Goal: Complete application form: Complete application form

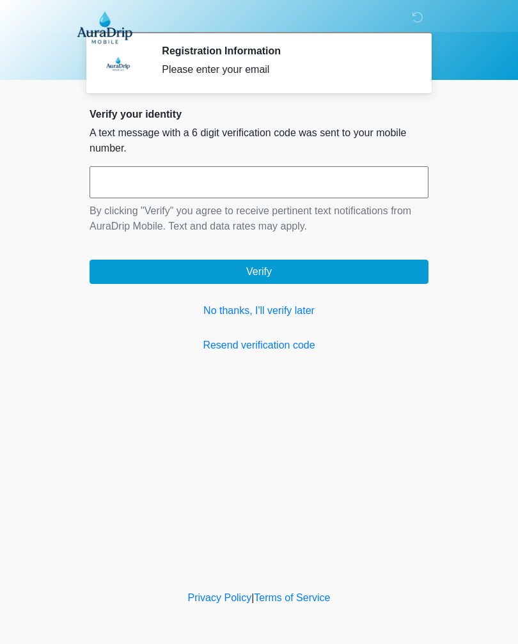
click at [254, 181] on input "text" at bounding box center [259, 182] width 339 height 32
type input "******"
click at [285, 274] on button "Verify" at bounding box center [259, 272] width 339 height 24
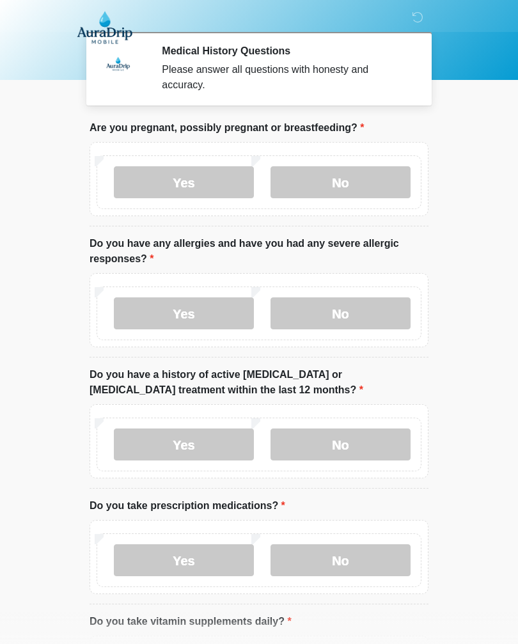
click at [354, 178] on label "No" at bounding box center [341, 182] width 140 height 32
click at [193, 303] on label "Yes" at bounding box center [184, 313] width 140 height 32
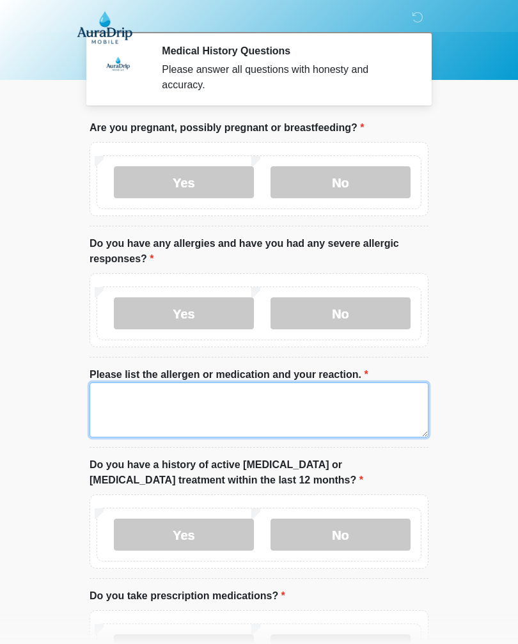
click at [179, 391] on textarea "Please list the allergen or medication and your reaction." at bounding box center [259, 409] width 339 height 55
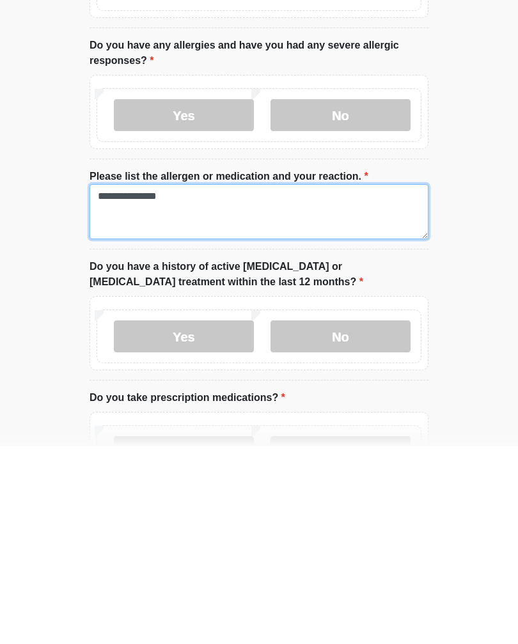
type textarea "**********"
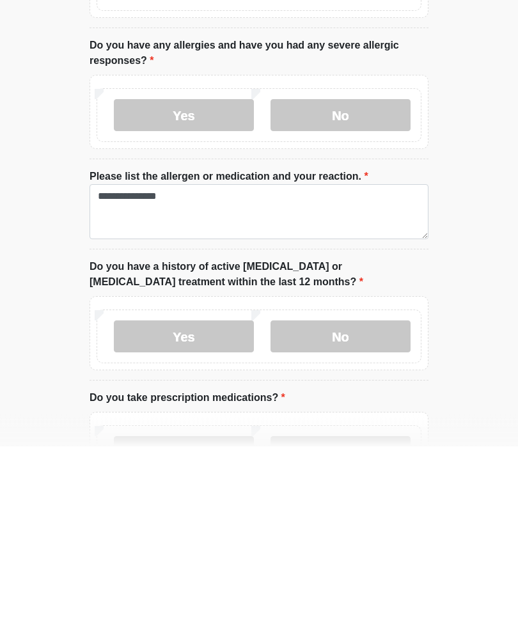
click at [340, 519] on label "No" at bounding box center [341, 535] width 140 height 32
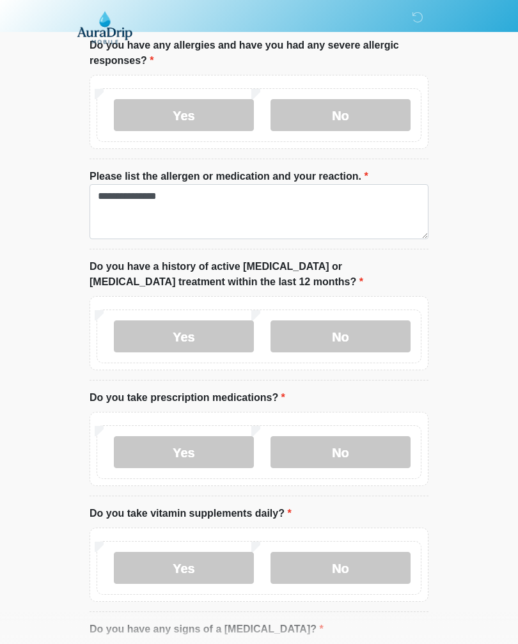
click at [350, 448] on label "No" at bounding box center [341, 452] width 140 height 32
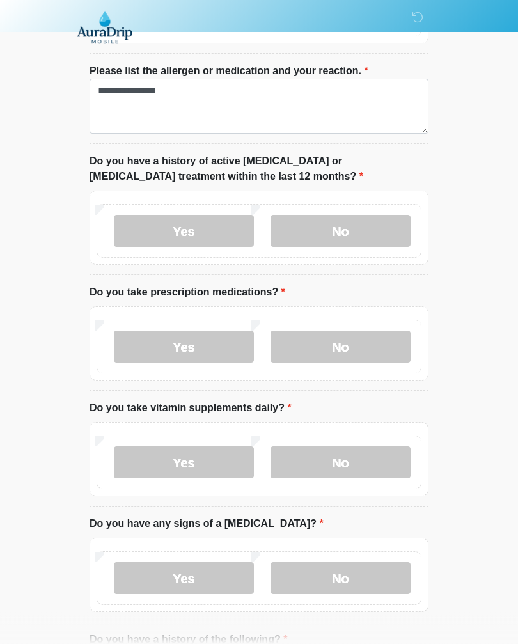
scroll to position [315, 0]
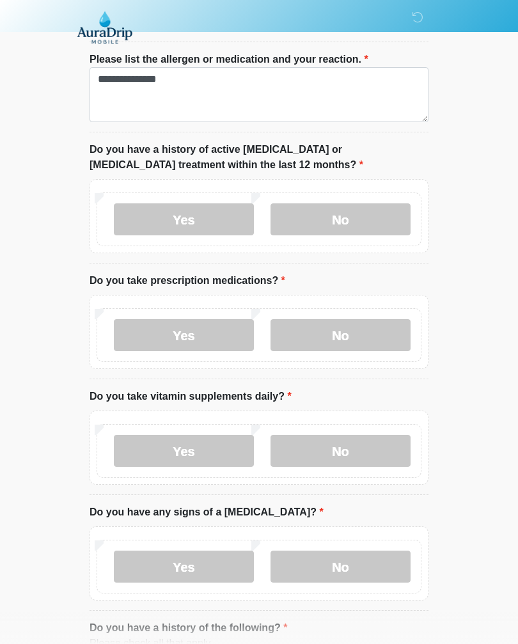
click at [360, 443] on label "No" at bounding box center [341, 451] width 140 height 32
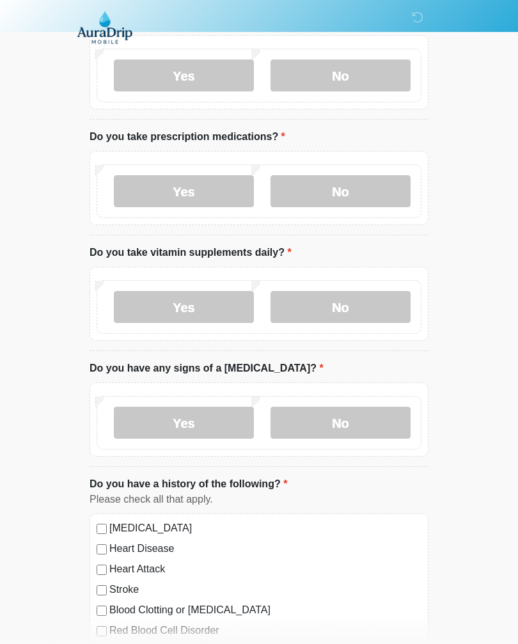
scroll to position [459, 0]
click at [339, 416] on label "No" at bounding box center [341, 423] width 140 height 32
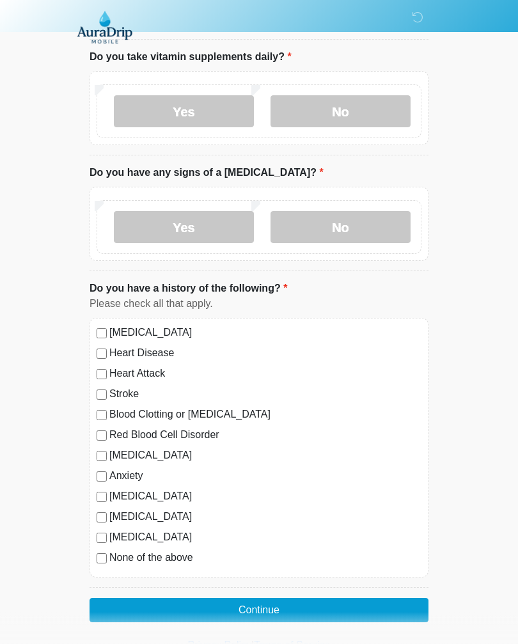
scroll to position [654, 0]
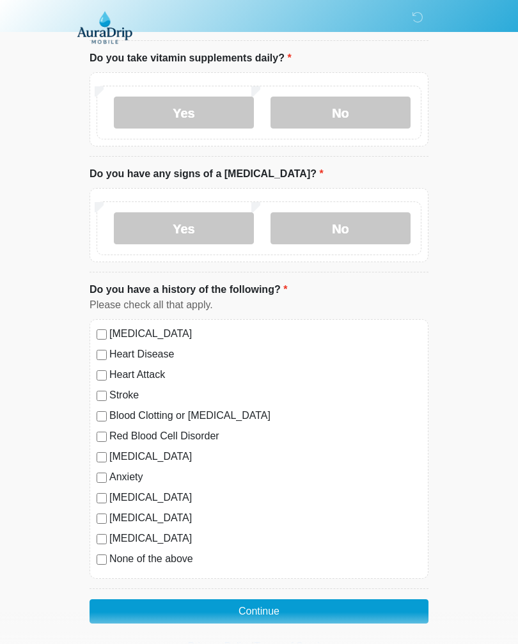
click at [265, 602] on button "Continue" at bounding box center [259, 611] width 339 height 24
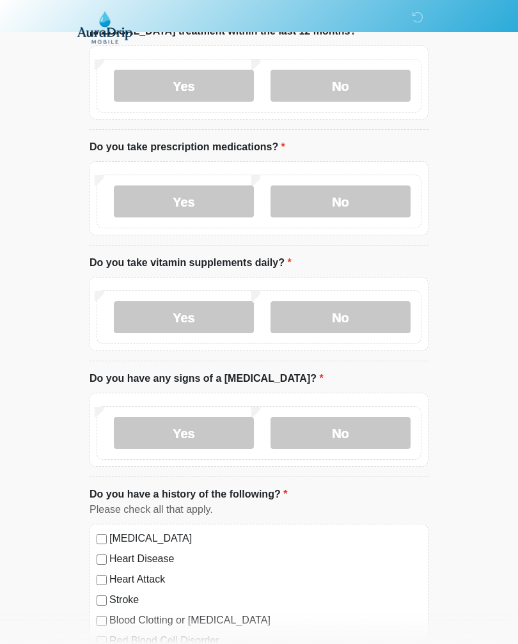
scroll to position [0, 0]
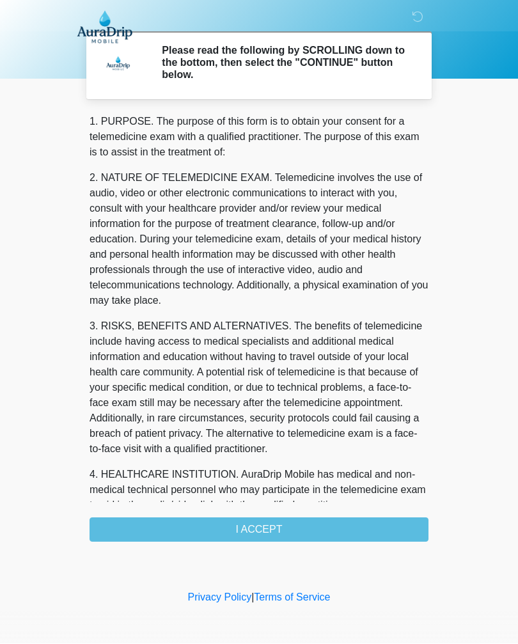
click at [263, 520] on div "1. PURPOSE. The purpose of this form is to obtain your consent for a telemedici…" at bounding box center [259, 328] width 339 height 428
click at [262, 522] on div "1. PURPOSE. The purpose of this form is to obtain your consent for a telemedici…" at bounding box center [259, 328] width 339 height 428
click at [251, 525] on div "1. PURPOSE. The purpose of this form is to obtain your consent for a telemedici…" at bounding box center [259, 328] width 339 height 428
click at [239, 521] on div "1. PURPOSE. The purpose of this form is to obtain your consent for a telemedici…" at bounding box center [259, 328] width 339 height 428
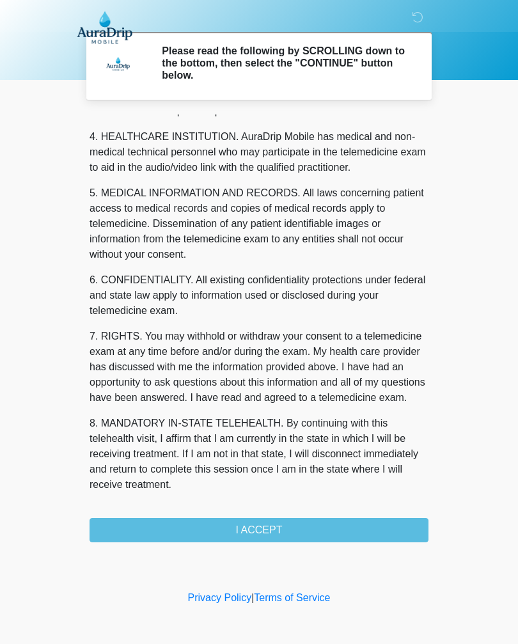
scroll to position [369, 0]
click at [260, 522] on button "I ACCEPT" at bounding box center [259, 530] width 339 height 24
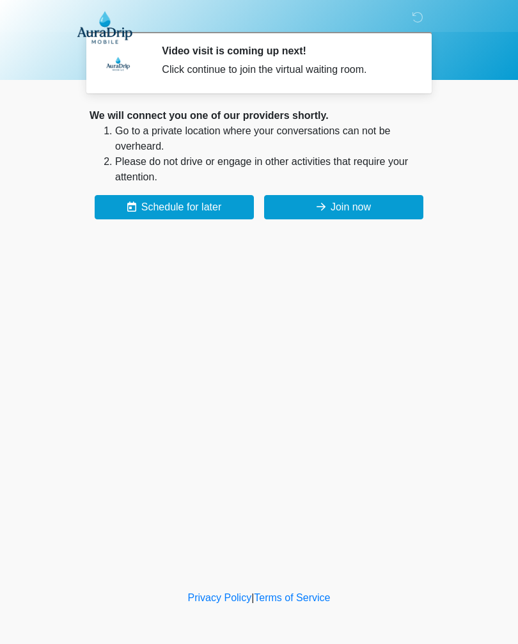
click at [349, 204] on button "Join now" at bounding box center [343, 207] width 159 height 24
